Goal: Information Seeking & Learning: Learn about a topic

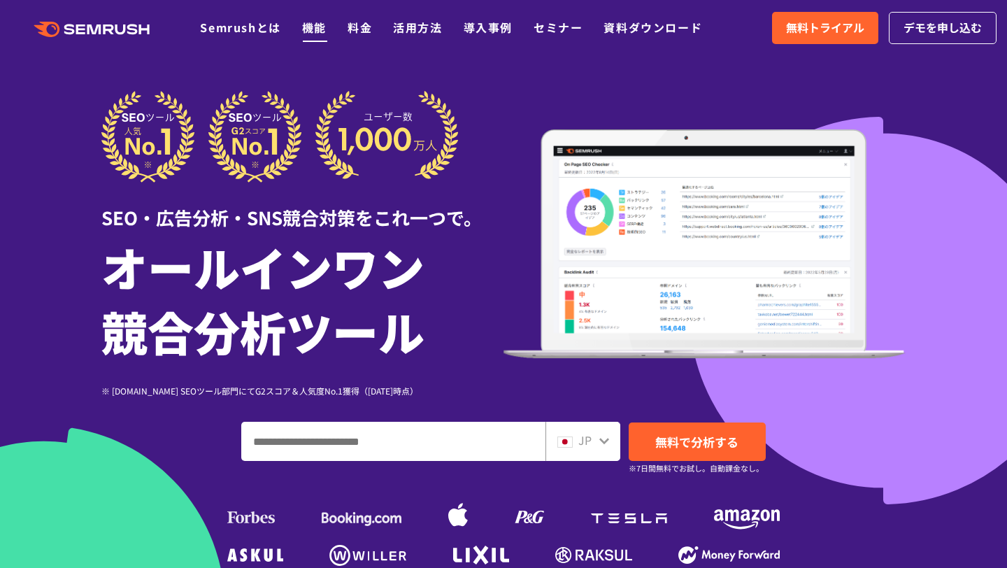
click at [315, 27] on link "機能" at bounding box center [314, 27] width 24 height 17
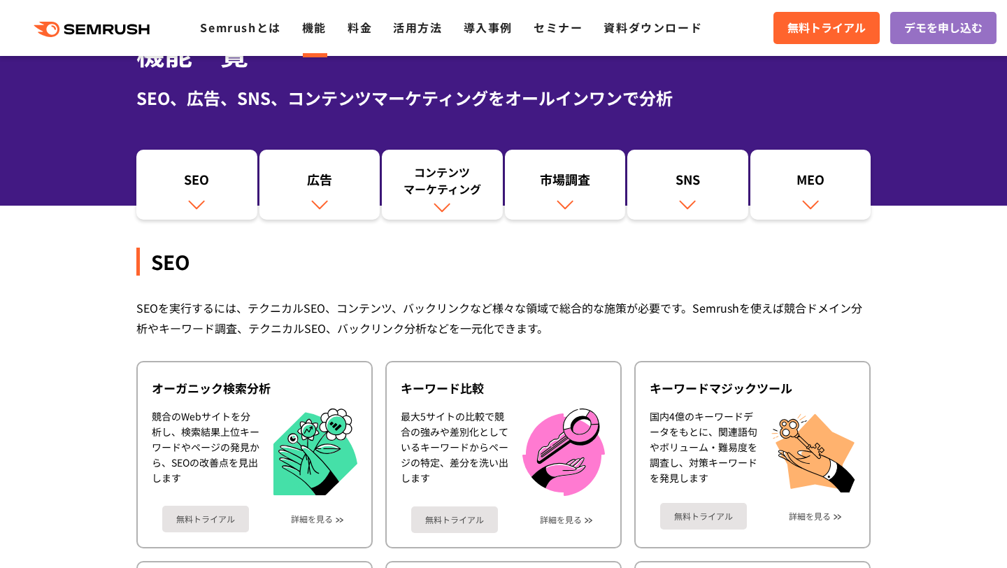
scroll to position [159, 0]
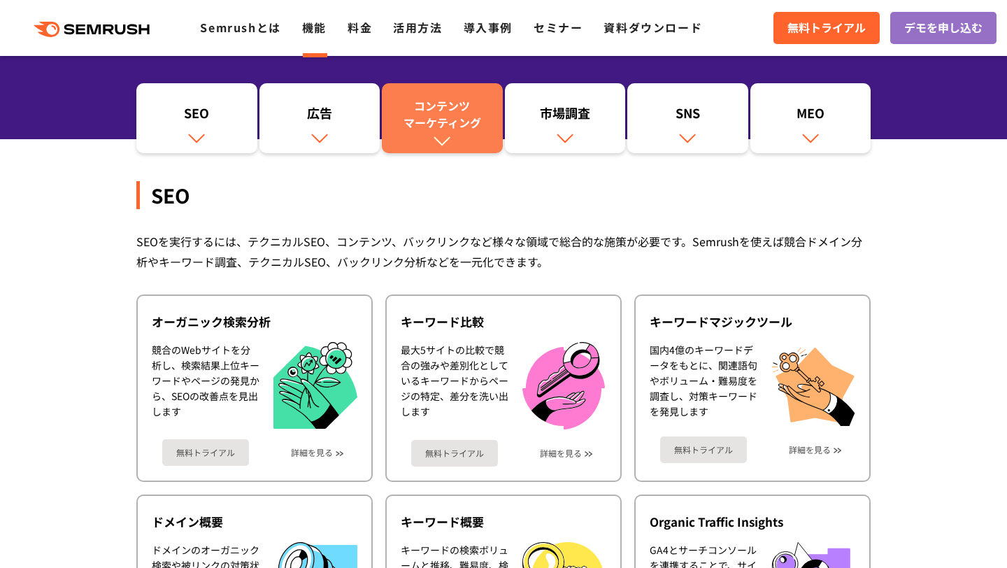
click at [455, 124] on div "コンテンツ マーケティング" at bounding box center [442, 114] width 107 height 34
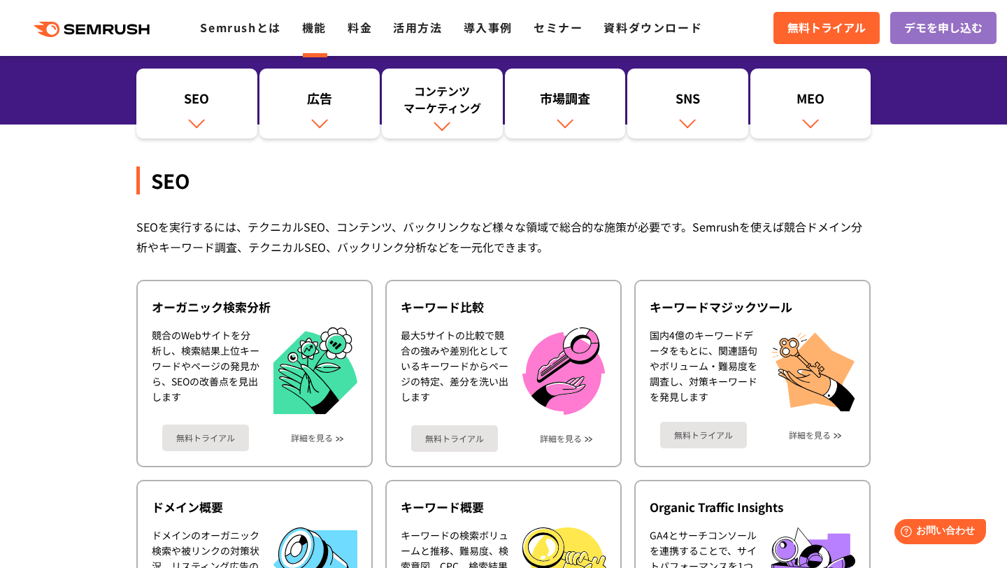
scroll to position [169, 0]
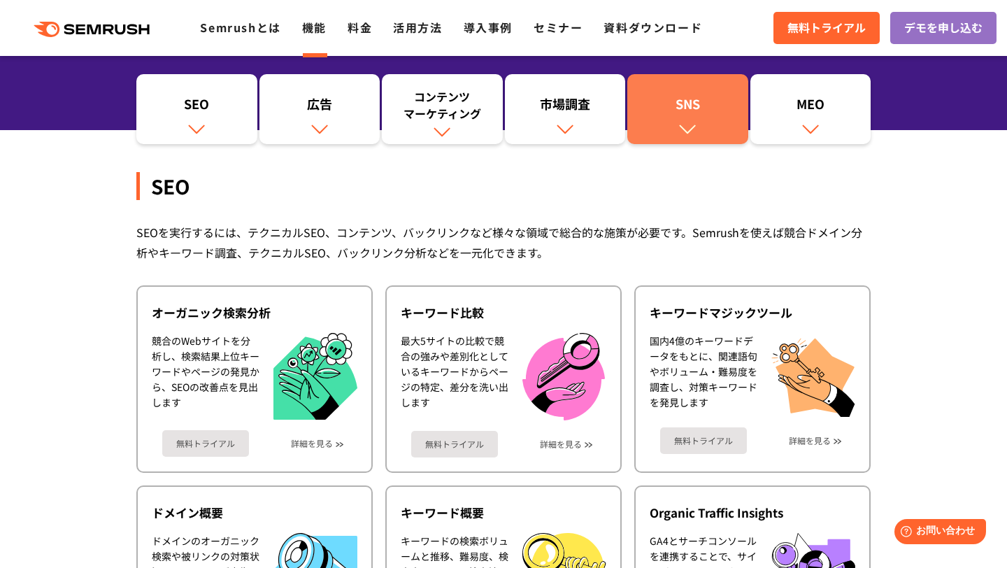
click at [698, 123] on link "SNS" at bounding box center [687, 109] width 121 height 70
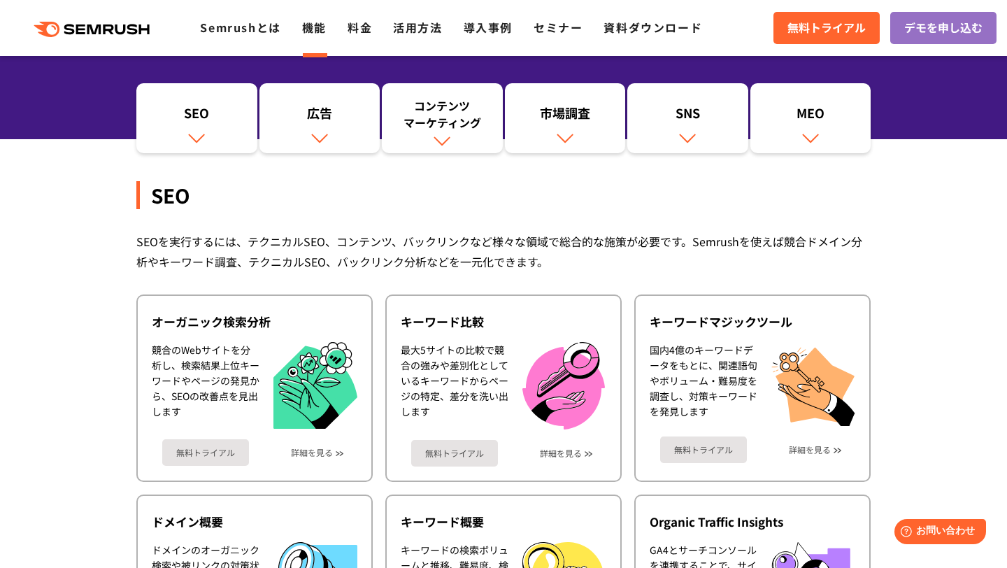
scroll to position [691, 0]
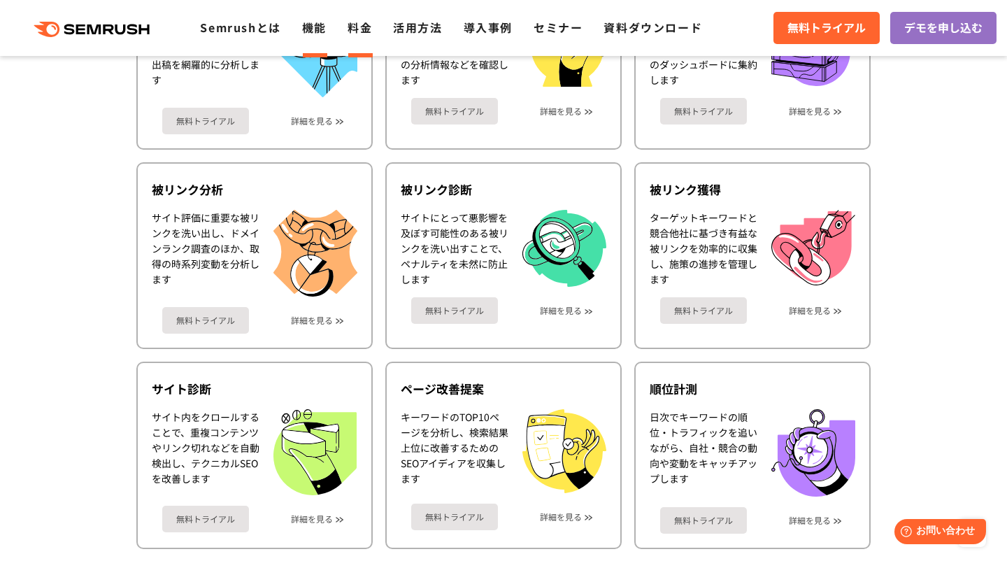
click at [356, 31] on link "料金" at bounding box center [360, 27] width 24 height 17
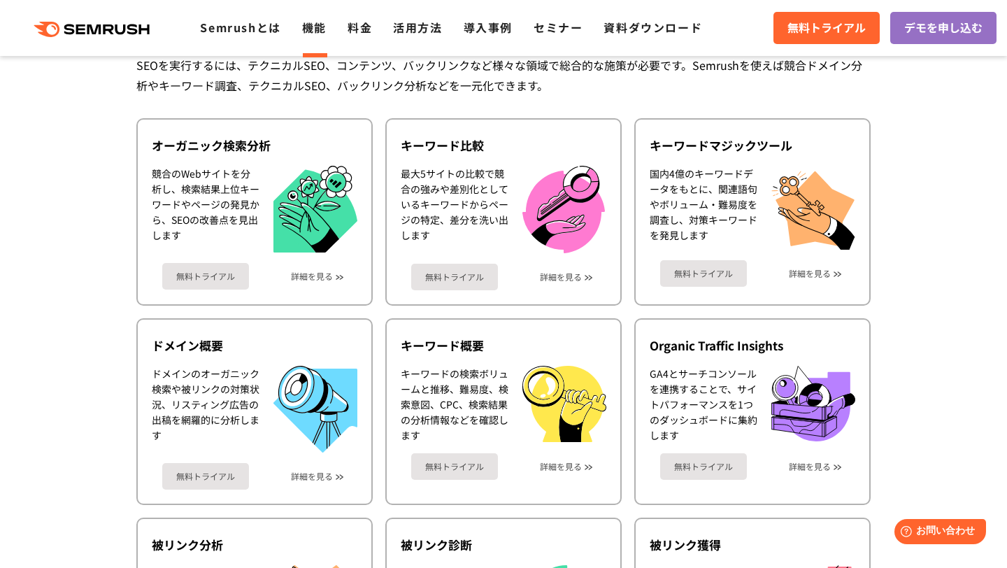
scroll to position [457, 0]
